Goal: Transaction & Acquisition: Purchase product/service

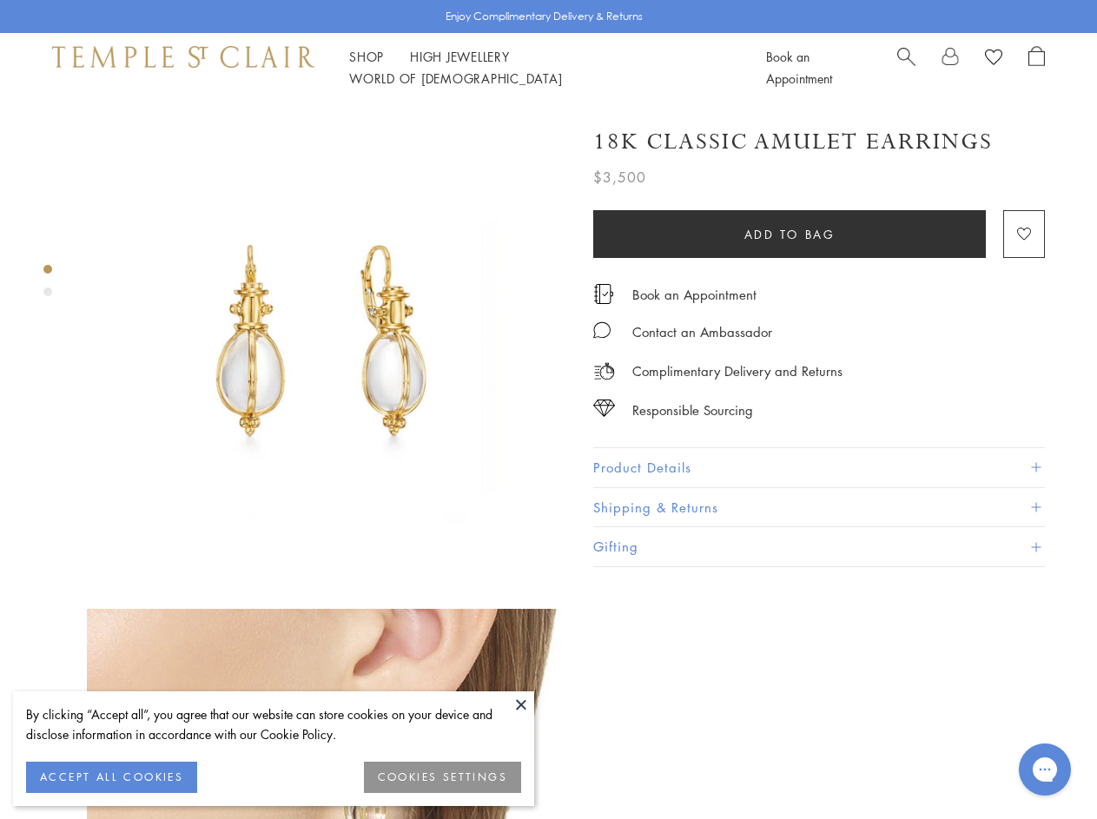
click at [548, 409] on img at bounding box center [327, 343] width 481 height 481
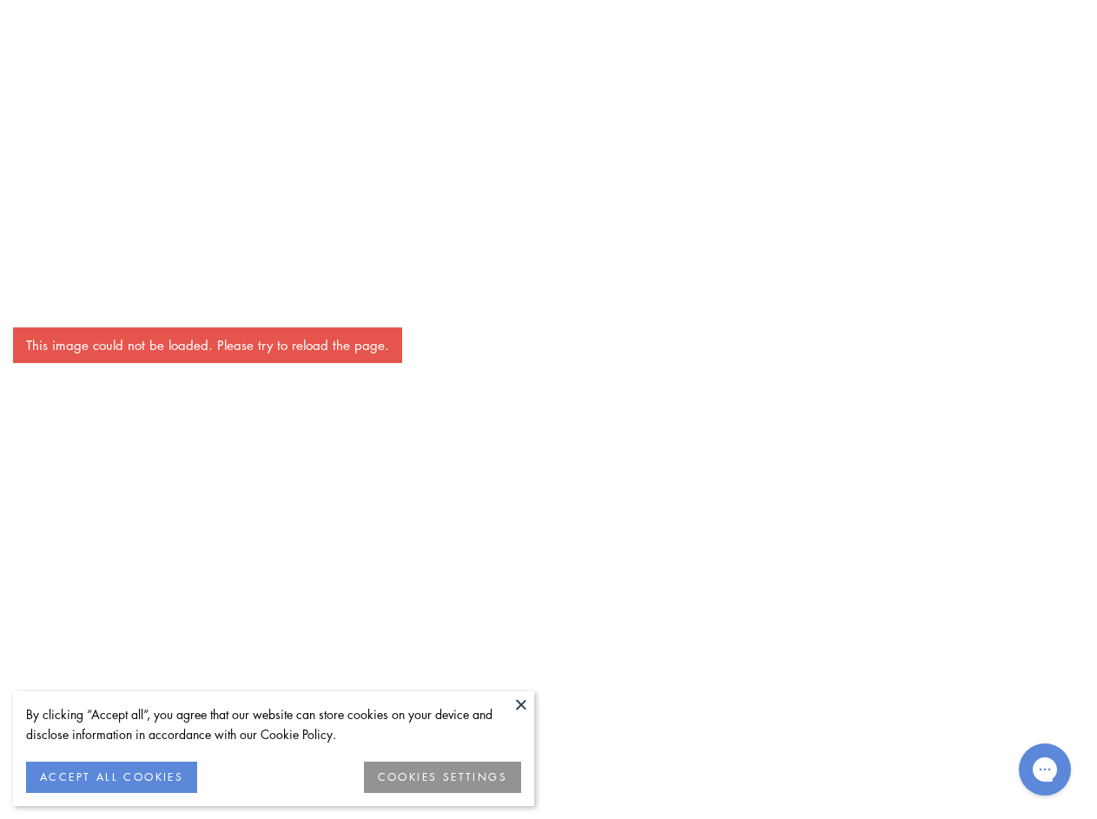
click at [521, 705] on button at bounding box center [521, 705] width 26 height 26
click at [111, 778] on button "ACCEPT ALL COOKIES" at bounding box center [111, 777] width 171 height 31
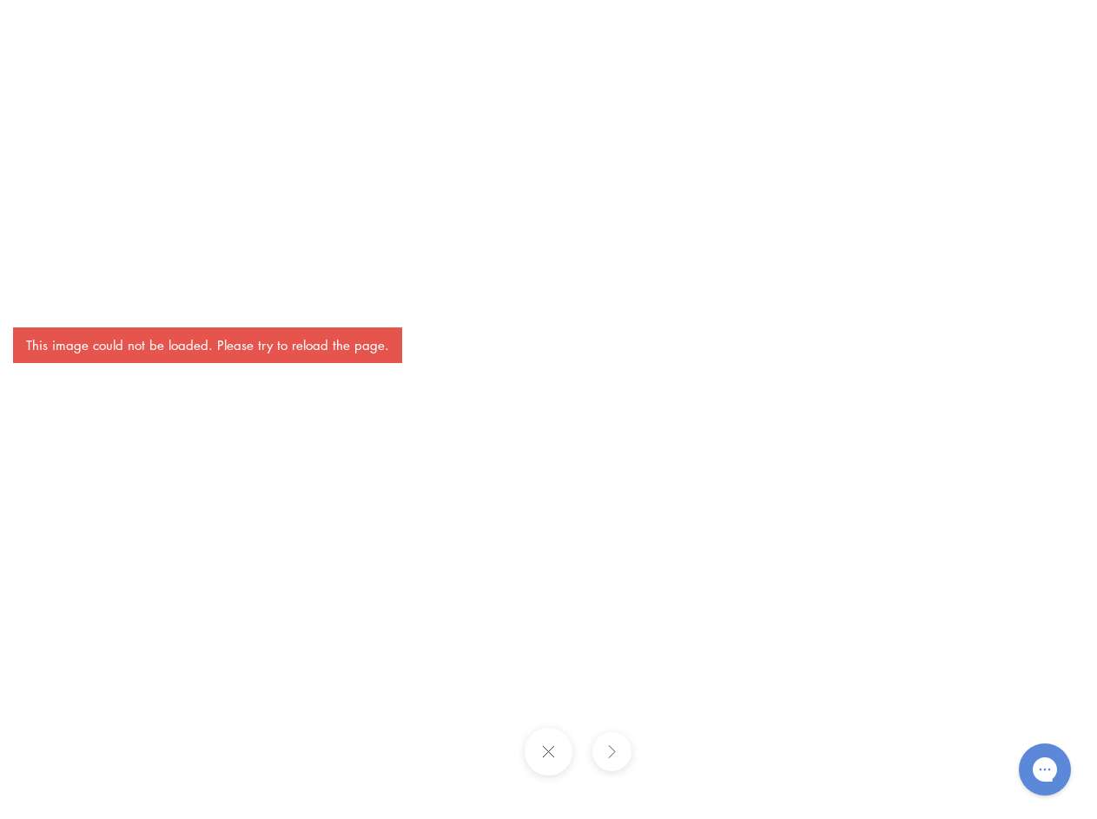
click at [443, 778] on div "This image could not be loaded. Please try to reload the page." at bounding box center [548, 409] width 1097 height 819
click at [367, 67] on div "This image could not be loaded. Please try to reload the page." at bounding box center [548, 409] width 1097 height 819
click at [597, 67] on div "This image could not be loaded. Please try to reload the page." at bounding box center [548, 409] width 1097 height 819
click at [548, 461] on div "This image could not be loaded. Please try to reload the page." at bounding box center [548, 409] width 1097 height 819
click at [48, 269] on div "This image could not be loaded. Please try to reload the page." at bounding box center [548, 409] width 1097 height 819
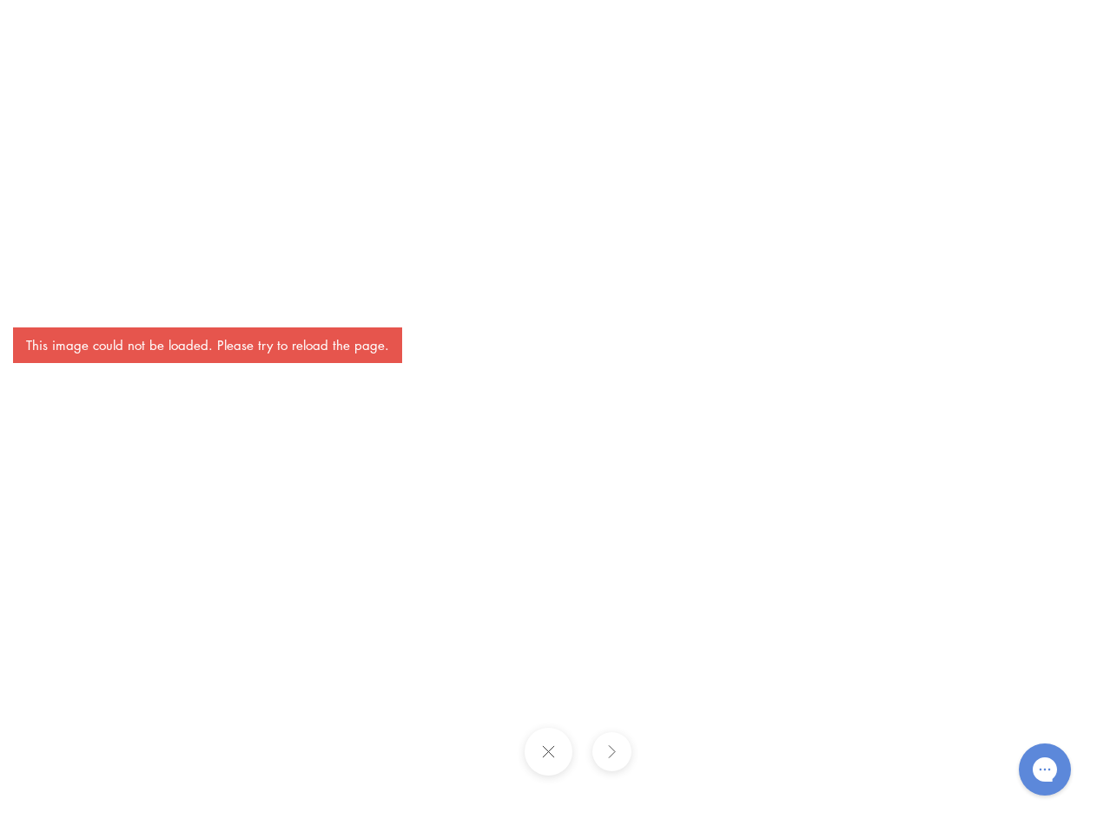
click at [48, 292] on div "This image could not be loaded. Please try to reload the page." at bounding box center [548, 409] width 1097 height 819
click at [790, 234] on div "This image could not be loaded. Please try to reload the page." at bounding box center [548, 409] width 1097 height 819
